Goal: Information Seeking & Learning: Learn about a topic

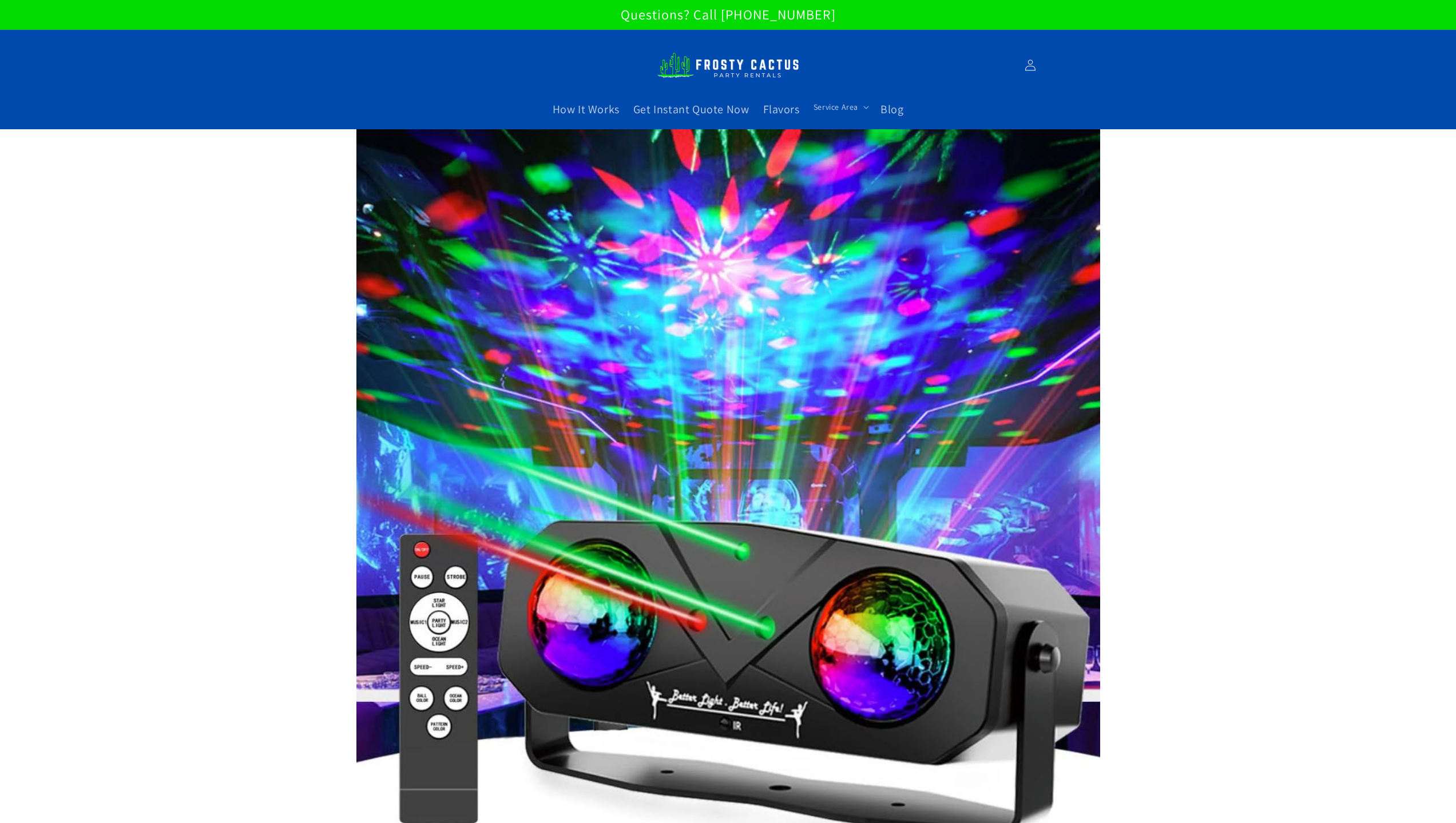
click at [730, 73] on img at bounding box center [728, 65] width 143 height 39
